Goal: Task Accomplishment & Management: Use online tool/utility

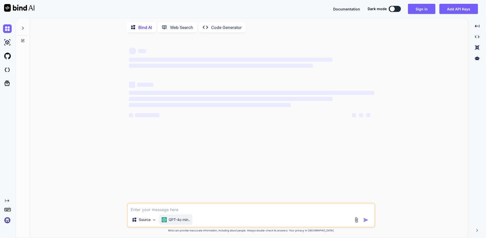
click at [174, 220] on p "GPT-4o min.." at bounding box center [180, 219] width 22 height 5
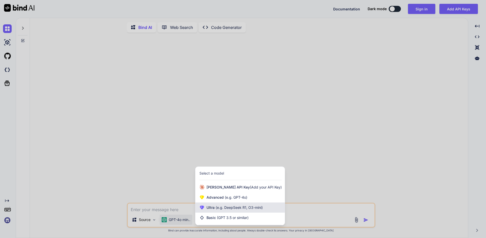
click at [231, 209] on span "(e.g. DeepSeek R1, O3-mini)" at bounding box center [239, 207] width 48 height 4
type textarea "x"
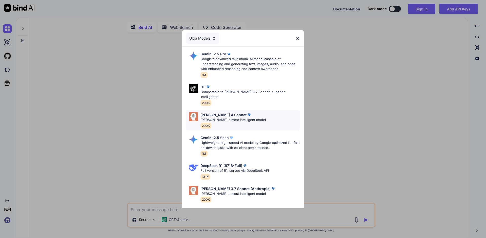
click at [231, 117] on p "Claude's most intelligent model" at bounding box center [233, 119] width 65 height 5
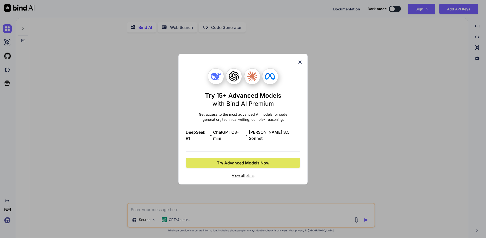
click at [250, 161] on span "Try Advanced Models Now" at bounding box center [243, 163] width 52 height 6
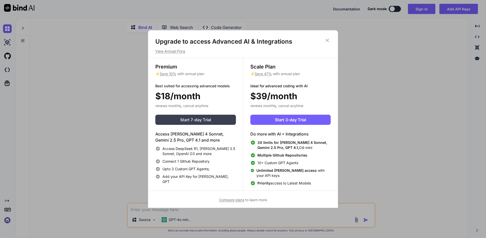
click at [213, 120] on button "Start 7-day Trial" at bounding box center [195, 120] width 81 height 10
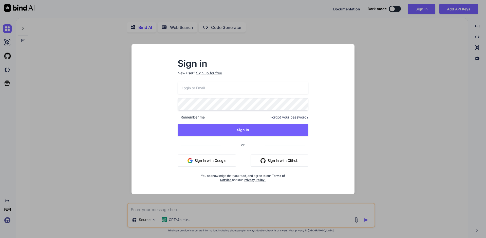
type input "chun1617@gmail.com"
click at [203, 70] on div "Sign up for free" at bounding box center [209, 72] width 26 height 5
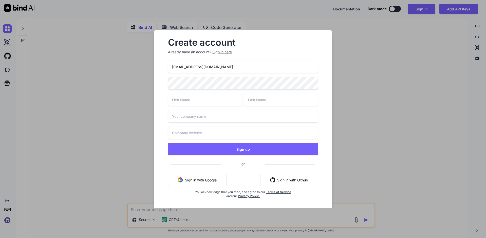
drag, startPoint x: 188, startPoint y: 67, endPoint x: 171, endPoint y: 62, distance: 17.6
click at [157, 62] on div "Create account Already have an account? Sign in here chun1617@gmail.com Sign up…" at bounding box center [243, 122] width 178 height 184
click at [196, 63] on input "chun1617@gmail.com" at bounding box center [243, 67] width 150 height 12
click at [193, 65] on input "chun1617@gmail.com" at bounding box center [243, 67] width 150 height 12
drag, startPoint x: 193, startPoint y: 65, endPoint x: 225, endPoint y: 68, distance: 32.3
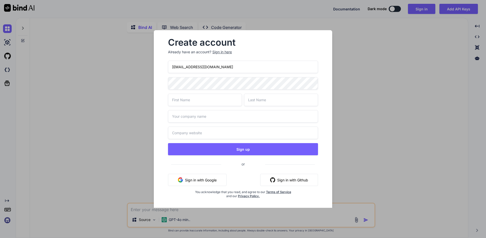
click at [226, 65] on input "chun1617@gmail.com" at bounding box center [243, 67] width 150 height 12
paste input "myoutlook.live"
type input "chun1617@myoutlook.live"
click at [215, 95] on input "text" at bounding box center [205, 100] width 74 height 12
type input "Jacky"
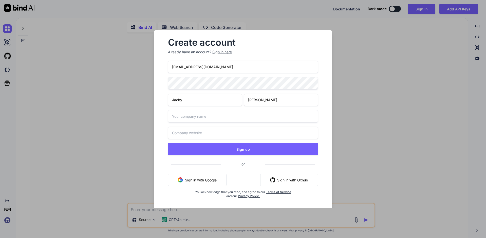
type input "Chun"
drag, startPoint x: 210, startPoint y: 68, endPoint x: 225, endPoint y: 63, distance: 15.5
click at [211, 68] on input "chun1617@myoutlook.live" at bounding box center [243, 67] width 150 height 12
click at [206, 73] on div "chun1617@myoutlook.live Jacky Chun Sign up or Sign in with Google Sign in with …" at bounding box center [243, 136] width 150 height 150
click at [202, 116] on input "text" at bounding box center [243, 116] width 150 height 12
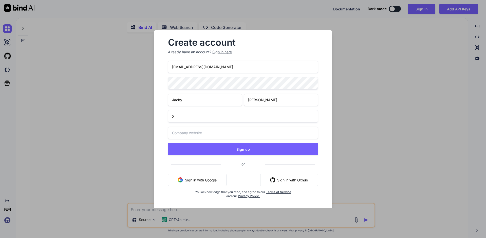
type input "X"
click at [186, 129] on input "text" at bounding box center [243, 133] width 150 height 12
type input "https://x.com"
click at [228, 140] on div "chun1617@myoutlook.live Jacky Chun X https://x.com Sign up or Sign in with Goog…" at bounding box center [243, 136] width 150 height 150
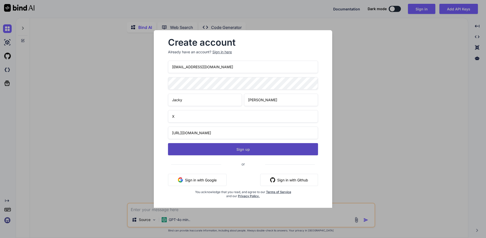
click at [269, 148] on button "Sign up" at bounding box center [243, 149] width 150 height 12
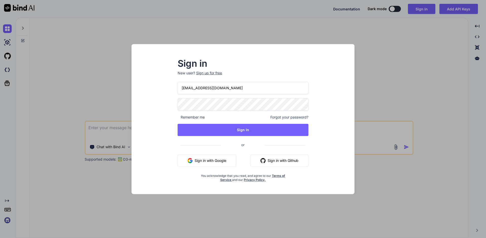
click at [248, 89] on input "chun1617@gmail.com" at bounding box center [243, 88] width 131 height 12
paste input "myoutlook.live"
type input "chun1617@myoutlook.live"
click at [162, 132] on div "Sign in New user? Sign up for free chun1617@myoutlook.live Remember me Forgot y…" at bounding box center [243, 123] width 215 height 141
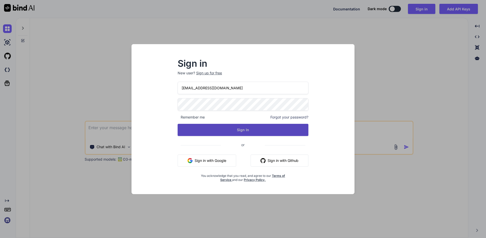
click at [198, 130] on button "Sign In" at bounding box center [243, 130] width 131 height 12
click at [271, 133] on button "Sign In" at bounding box center [243, 130] width 131 height 12
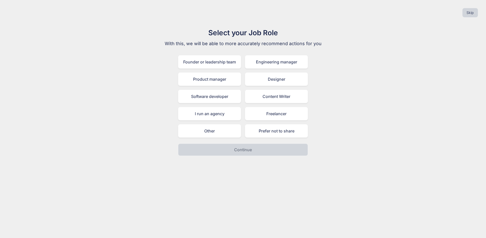
click at [198, 174] on div "Skip Select your Job Role With this, we will be able to more accurately recomme…" at bounding box center [243, 119] width 486 height 238
click at [260, 121] on div "Founder or leadership team Engineering manager Product manager Designer Softwar…" at bounding box center [243, 96] width 130 height 82
click at [271, 117] on div "Freelancer" at bounding box center [276, 113] width 63 height 13
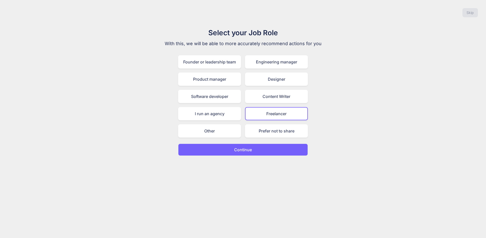
click at [259, 149] on button "Continue" at bounding box center [243, 150] width 130 height 12
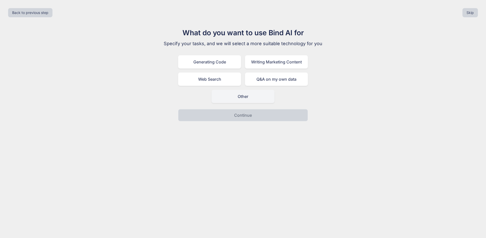
click at [261, 98] on div "Other" at bounding box center [243, 96] width 63 height 13
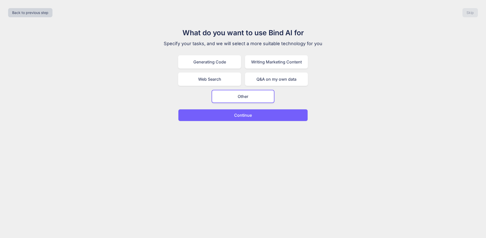
click at [259, 117] on button "Continue" at bounding box center [243, 115] width 130 height 12
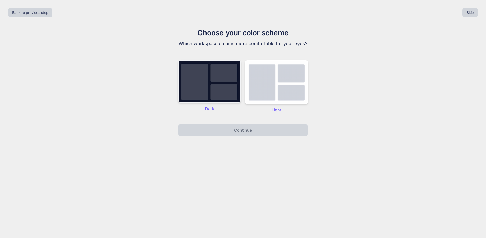
click at [214, 86] on img at bounding box center [209, 81] width 63 height 42
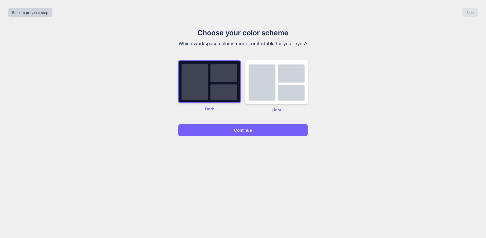
click at [242, 125] on button "Continue" at bounding box center [243, 130] width 130 height 12
click at [238, 128] on p "Continue" at bounding box center [243, 130] width 18 height 6
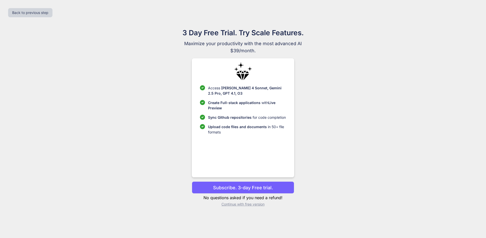
click at [255, 203] on p "Continue with free version" at bounding box center [243, 204] width 102 height 5
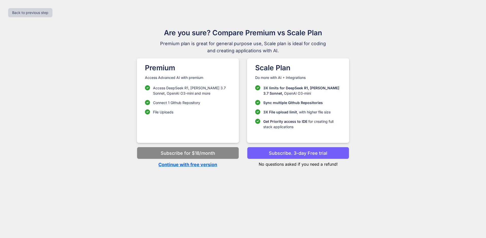
click at [208, 164] on p "Continue with free version" at bounding box center [188, 164] width 102 height 7
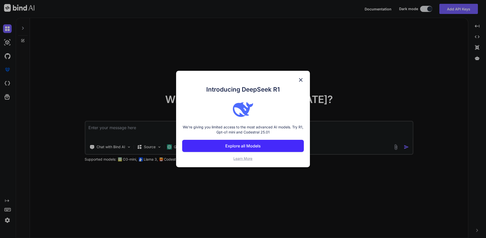
click at [303, 76] on div "Introducing DeepSeek R1 We're giving you limited access to the most advanced AI…" at bounding box center [243, 119] width 134 height 96
click at [302, 79] on img at bounding box center [301, 80] width 6 height 6
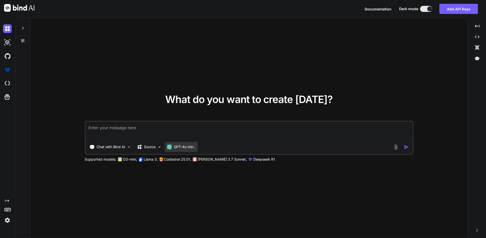
click at [192, 148] on p "GPT-4o min.." at bounding box center [185, 146] width 22 height 5
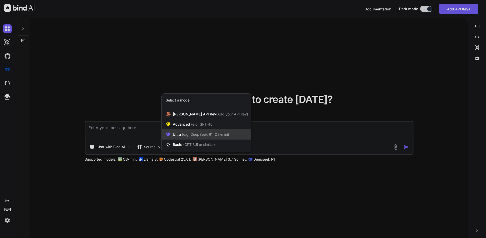
click at [203, 135] on span "(e.g. DeepSeek R1, O3-mini)" at bounding box center [205, 134] width 48 height 4
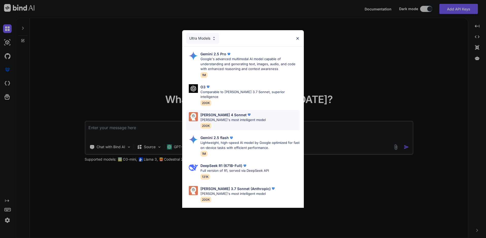
click at [251, 110] on div "Claude 4 Sonnet Claude's most intelligent model 200K" at bounding box center [243, 120] width 114 height 21
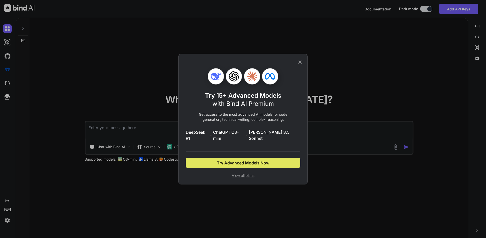
click at [255, 160] on span "Try Advanced Models Now" at bounding box center [243, 163] width 52 height 6
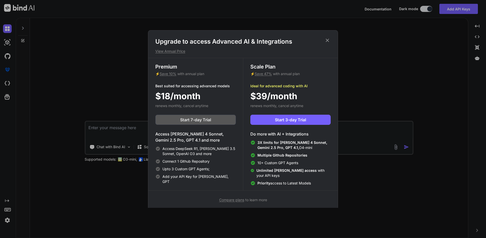
click at [230, 120] on button "Start 7-day Trial" at bounding box center [195, 120] width 81 height 10
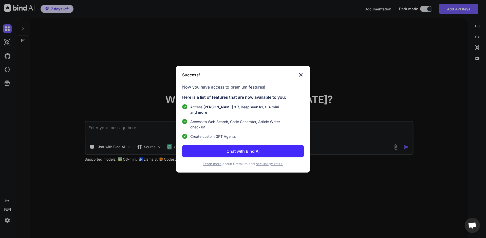
type textarea "x"
click at [216, 77] on div "Success!" at bounding box center [242, 75] width 121 height 6
click at [266, 146] on button "Chat with Bind AI" at bounding box center [242, 151] width 121 height 12
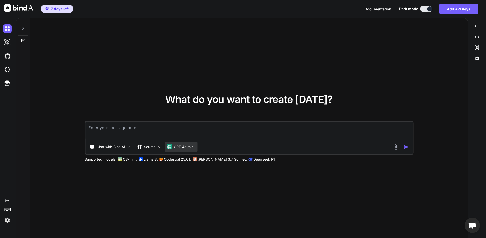
click at [190, 150] on div "GPT-4o min.." at bounding box center [181, 147] width 33 height 10
click at [190, 148] on p "GPT-4o min.." at bounding box center [185, 146] width 22 height 5
click at [181, 149] on p "GPT-4o min.." at bounding box center [185, 146] width 22 height 5
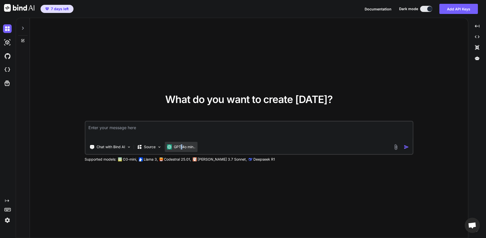
click at [181, 149] on p "GPT-4o min.." at bounding box center [185, 146] width 22 height 5
click at [212, 161] on p "[PERSON_NAME] 3.7 Sonnet," at bounding box center [222, 159] width 49 height 5
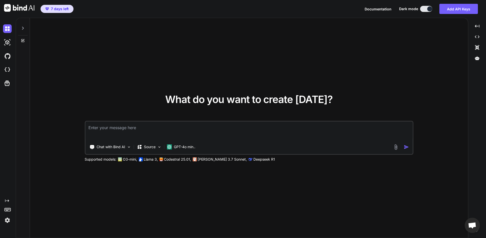
click at [199, 159] on p "[PERSON_NAME] 3.7 Sonnet," at bounding box center [222, 159] width 49 height 5
drag, startPoint x: 199, startPoint y: 159, endPoint x: 224, endPoint y: 158, distance: 25.1
click at [224, 158] on p "[PERSON_NAME] 3.7 Sonnet," at bounding box center [222, 159] width 49 height 5
click at [226, 184] on div "What do you want to create [DATE]? Chat with Bind AI Source GPT-4o min.. Suppor…" at bounding box center [249, 128] width 438 height 220
